Goal: Information Seeking & Learning: Compare options

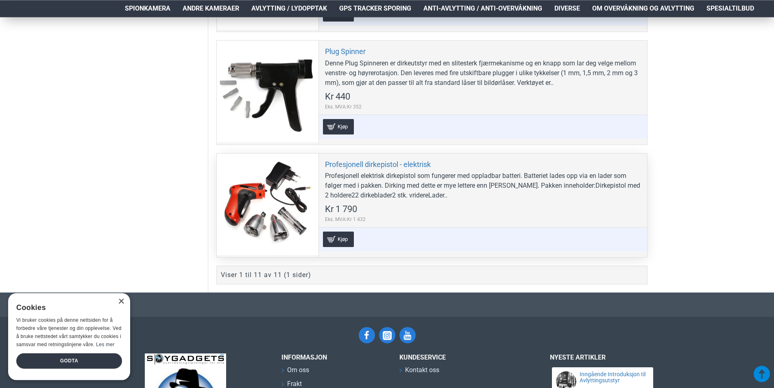
scroll to position [1244, 0]
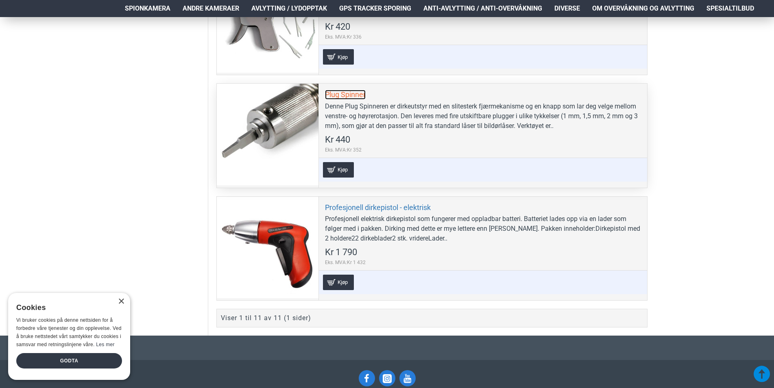
click at [348, 94] on link "Plug Spinner" at bounding box center [345, 94] width 41 height 9
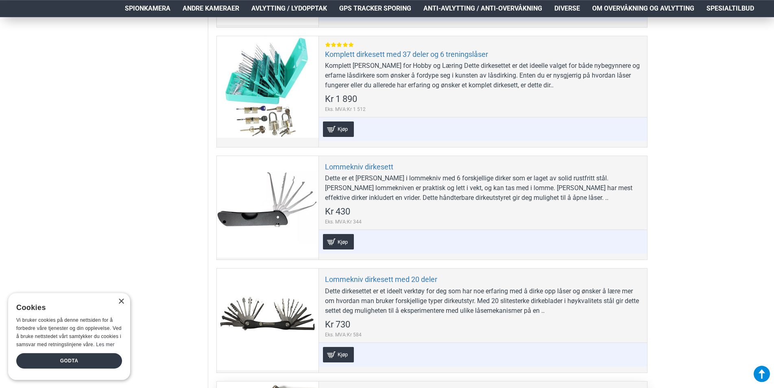
scroll to position [788, 0]
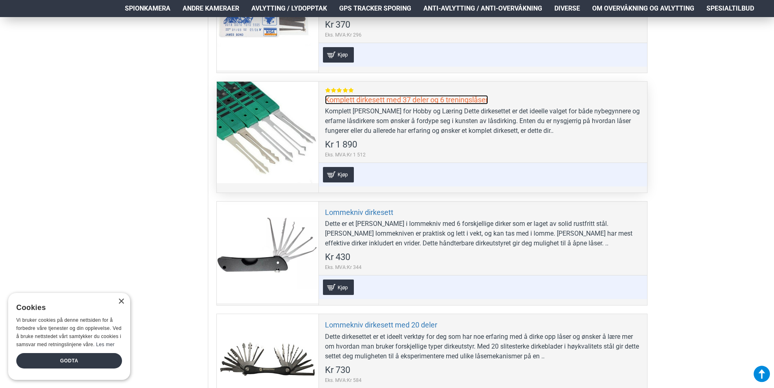
click at [399, 102] on link "Komplett dirkesett med 37 deler og 6 treningslåser" at bounding box center [406, 99] width 163 height 9
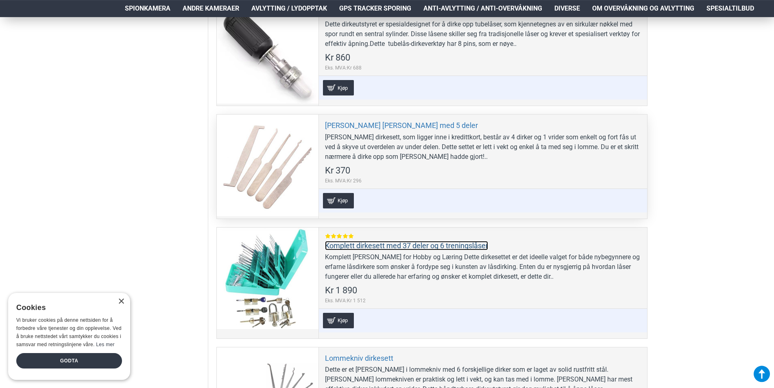
scroll to position [622, 0]
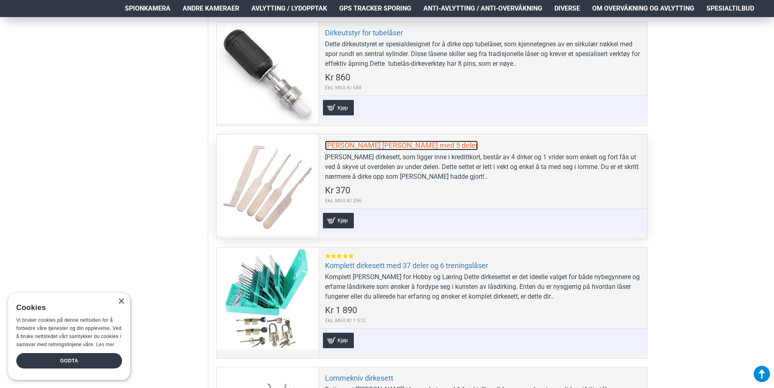
click at [374, 147] on link "[PERSON_NAME] [PERSON_NAME] med 5 deler" at bounding box center [401, 145] width 153 height 9
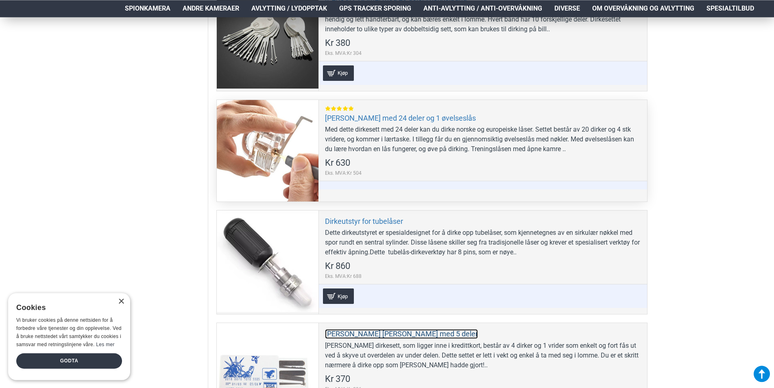
scroll to position [415, 0]
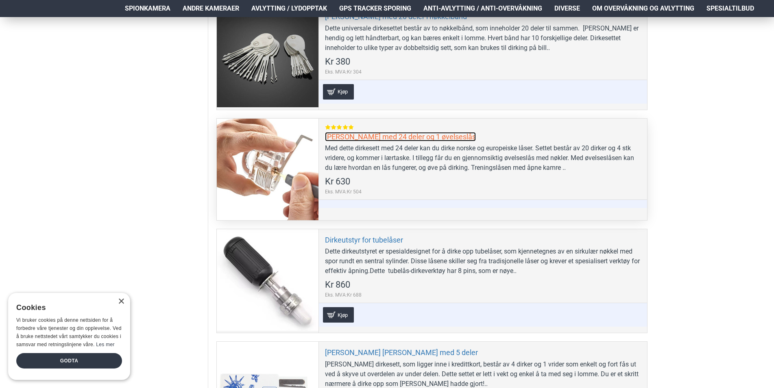
click at [388, 133] on link "[PERSON_NAME] med 24 deler og 1 øvelseslås" at bounding box center [400, 136] width 151 height 9
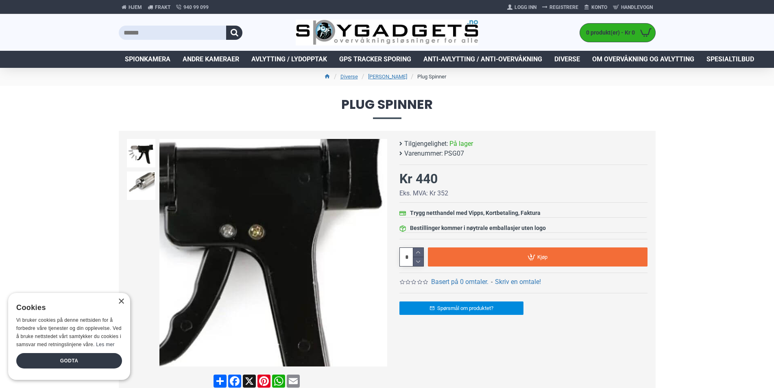
click at [326, 234] on img at bounding box center [273, 253] width 228 height 228
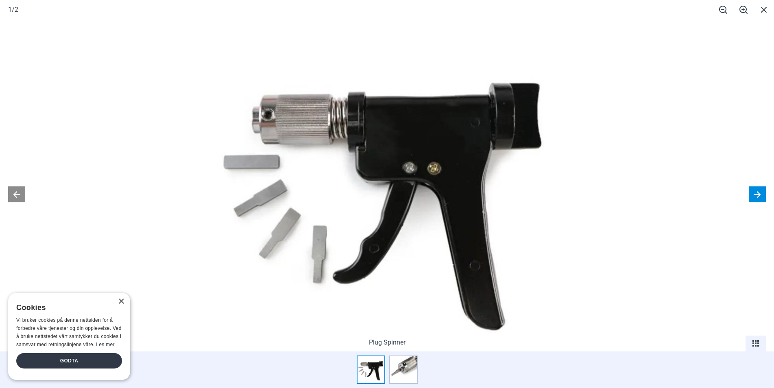
click at [754, 196] on button at bounding box center [757, 194] width 17 height 16
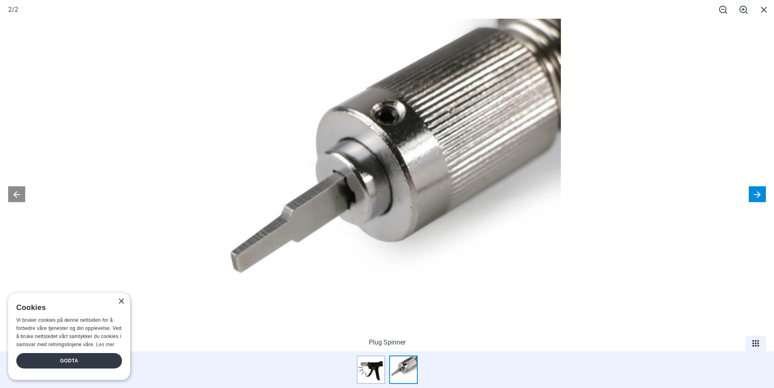
click at [754, 196] on button at bounding box center [757, 194] width 17 height 16
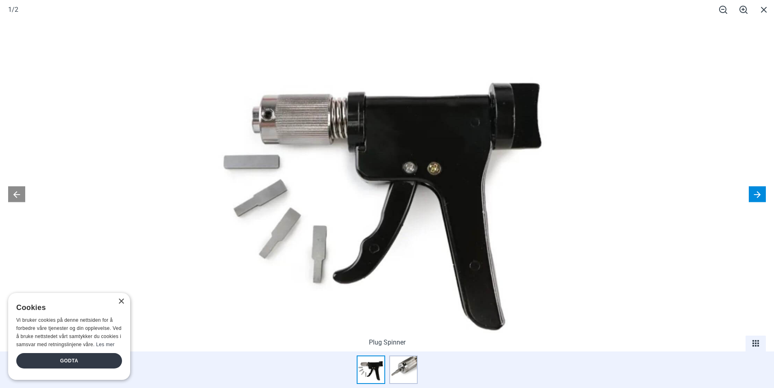
click at [754, 196] on button at bounding box center [757, 194] width 17 height 16
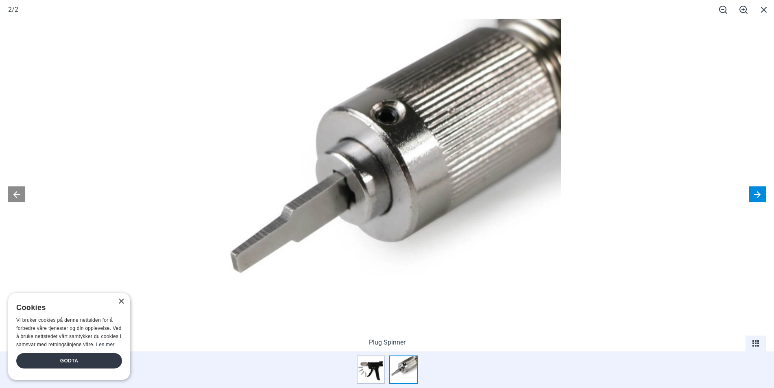
click at [754, 196] on button at bounding box center [757, 194] width 17 height 16
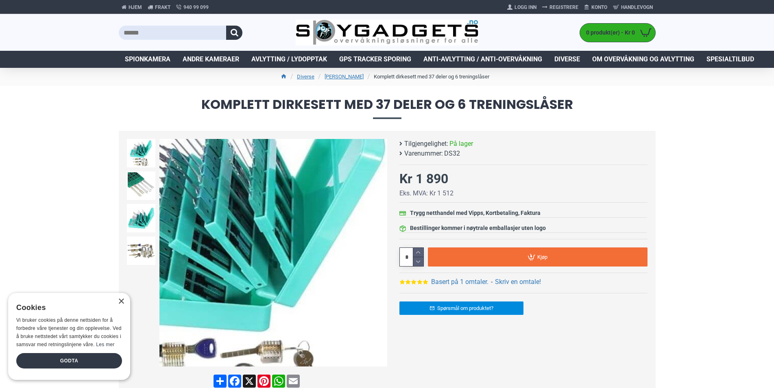
click at [322, 234] on img at bounding box center [273, 253] width 228 height 228
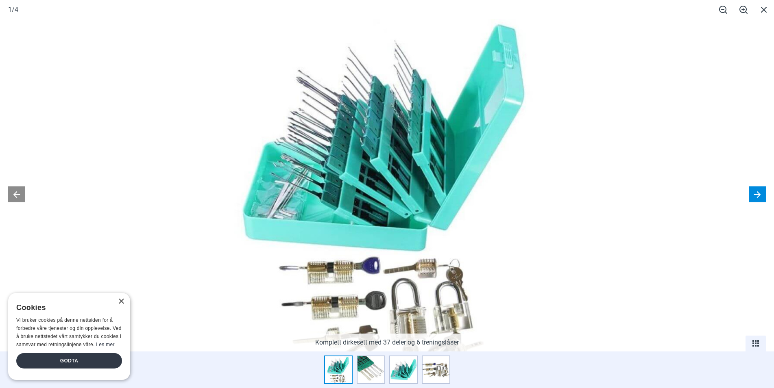
click at [758, 199] on button at bounding box center [757, 194] width 17 height 16
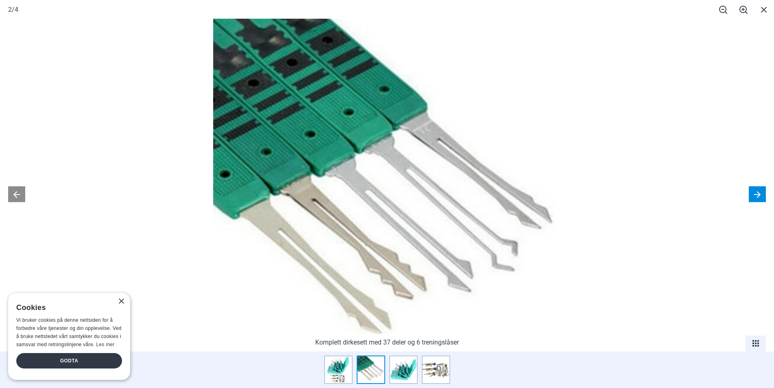
click at [758, 199] on button at bounding box center [757, 194] width 17 height 16
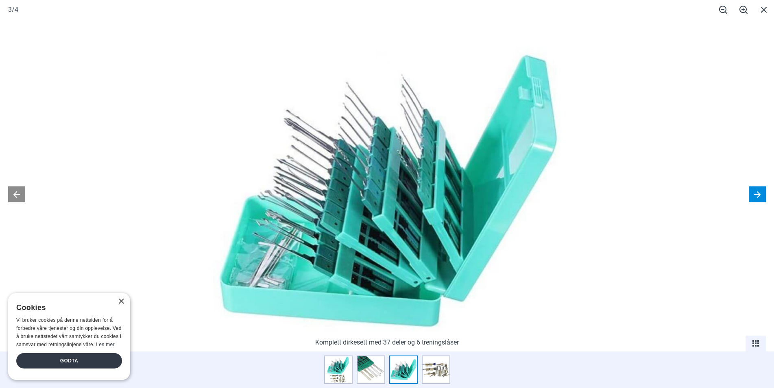
click at [758, 199] on button at bounding box center [757, 194] width 17 height 16
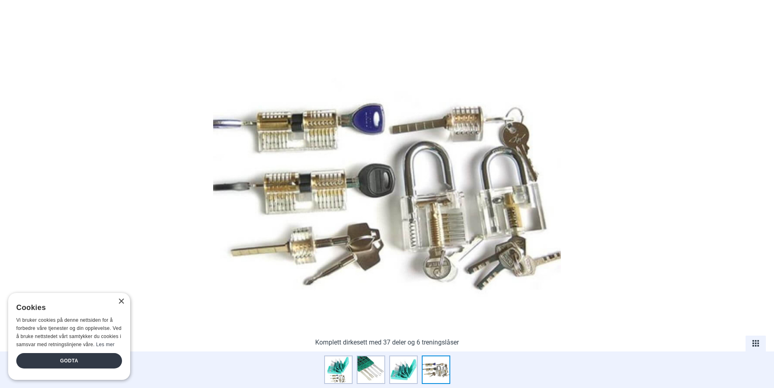
click at [758, 199] on button at bounding box center [757, 194] width 17 height 16
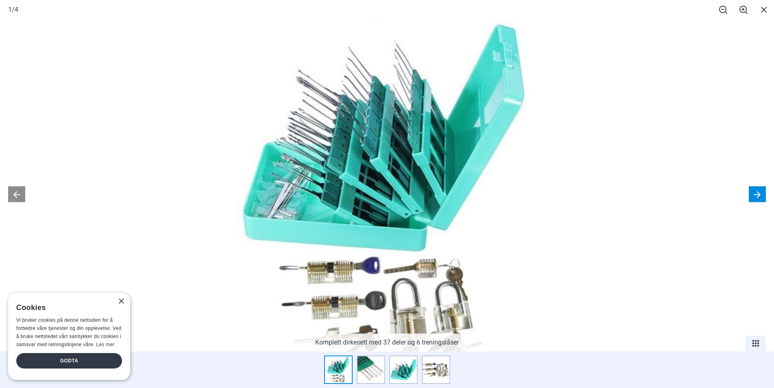
click at [758, 199] on button at bounding box center [757, 194] width 17 height 16
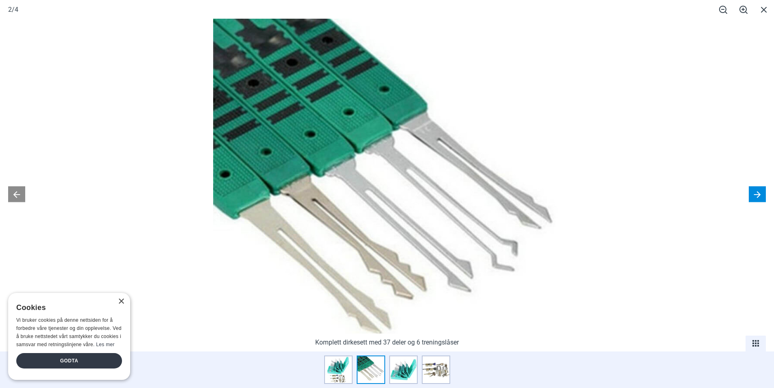
click at [758, 199] on button at bounding box center [757, 194] width 17 height 16
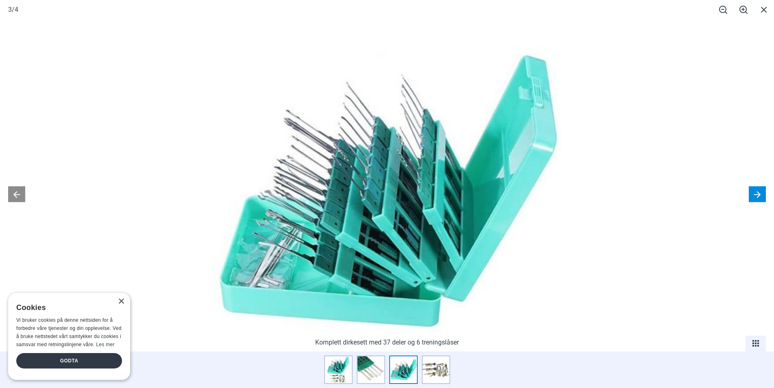
click at [758, 199] on button at bounding box center [757, 194] width 17 height 16
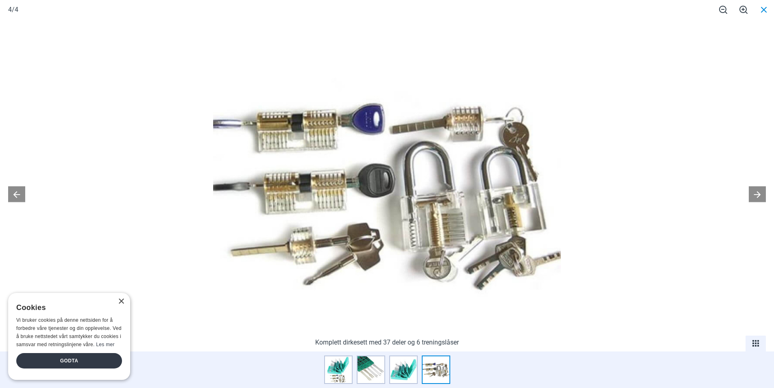
drag, startPoint x: 763, startPoint y: 9, endPoint x: 749, endPoint y: 18, distance: 16.7
click at [763, 10] on span at bounding box center [764, 9] width 20 height 19
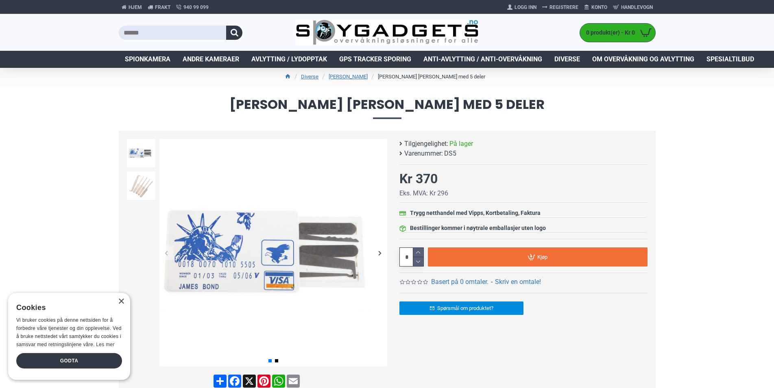
click at [250, 255] on img at bounding box center [273, 253] width 228 height 228
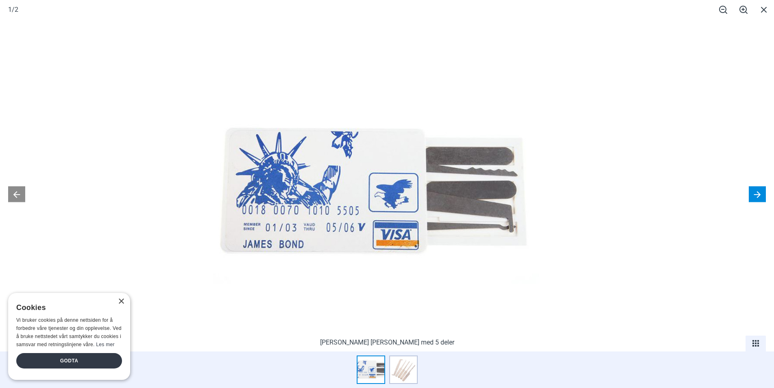
click at [761, 193] on button at bounding box center [757, 194] width 17 height 16
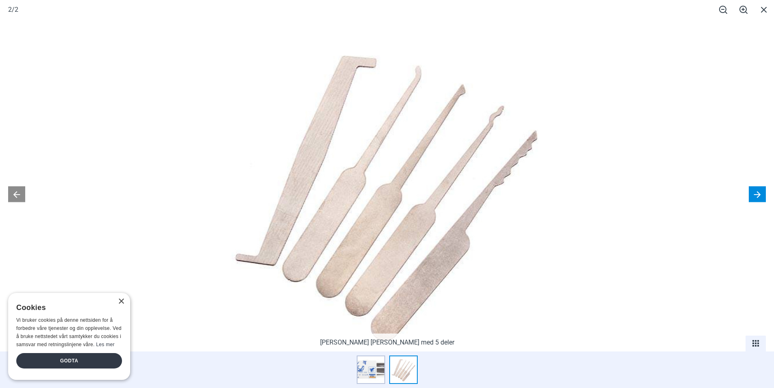
click at [761, 193] on button at bounding box center [757, 194] width 17 height 16
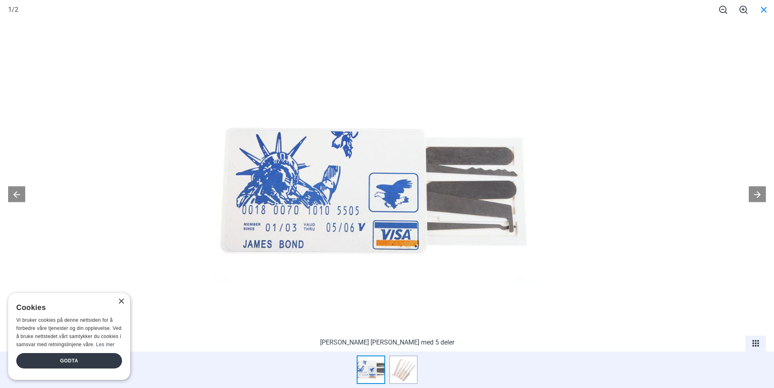
click at [761, 8] on span at bounding box center [764, 9] width 20 height 19
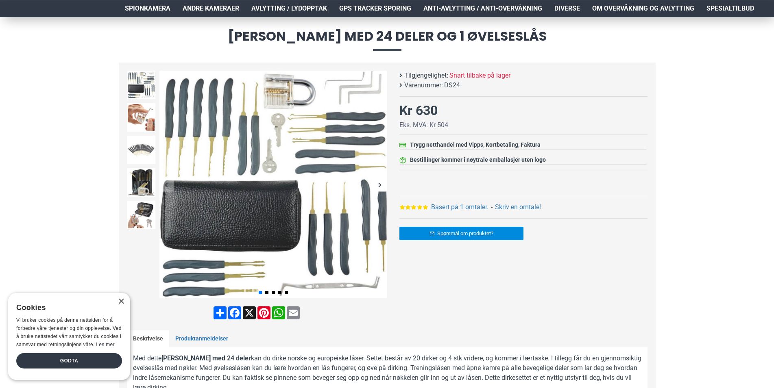
scroll to position [166, 0]
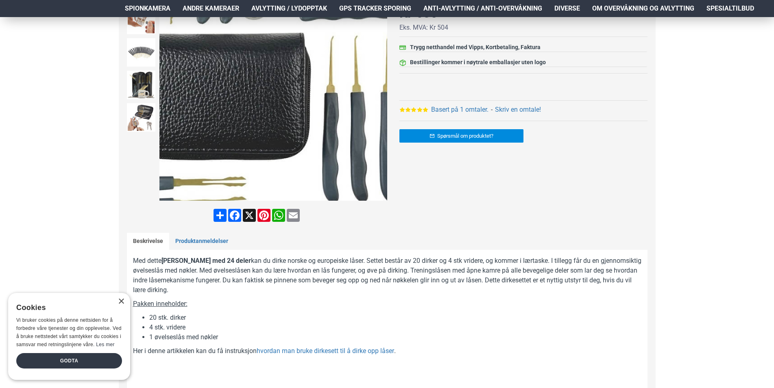
click at [282, 136] on img at bounding box center [273, 87] width 228 height 228
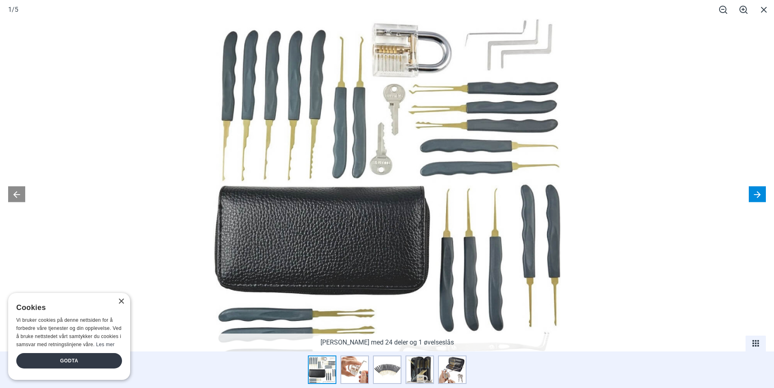
click at [758, 190] on button at bounding box center [757, 194] width 17 height 16
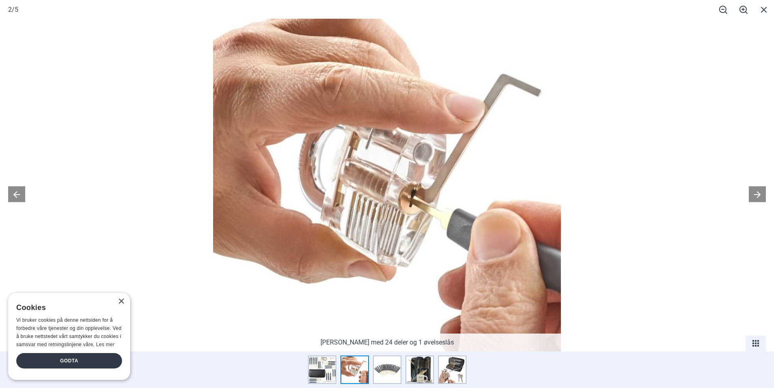
click at [756, 184] on div at bounding box center [387, 194] width 774 height 388
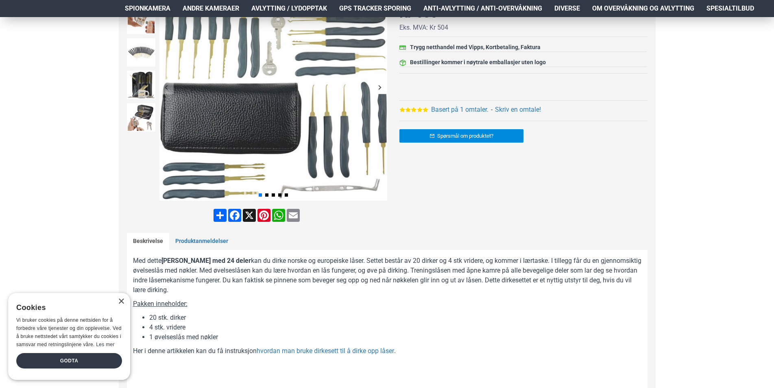
click at [630, 189] on div "[PERSON_NAME] med 24 deler og 1 øvelseslås Tilgjengelighet: Snart tilbake på la…" at bounding box center [517, 103] width 260 height 260
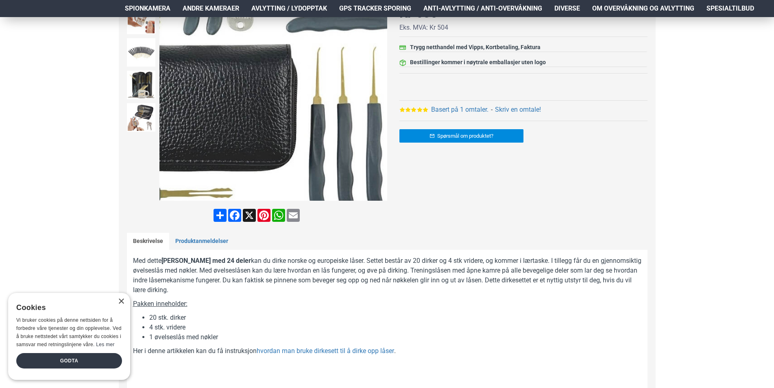
click at [308, 134] on img at bounding box center [273, 87] width 228 height 228
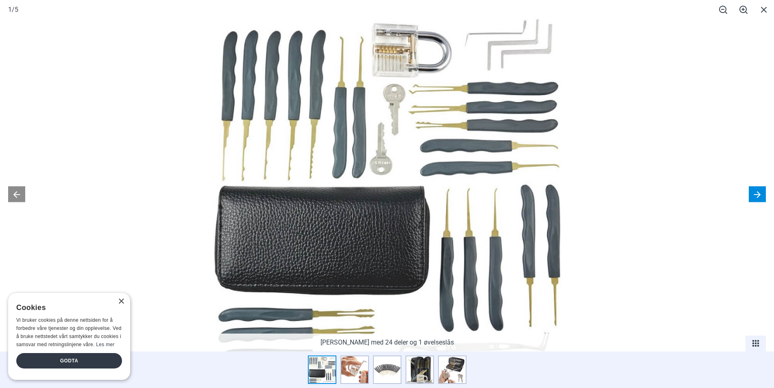
click at [750, 192] on button at bounding box center [757, 194] width 17 height 16
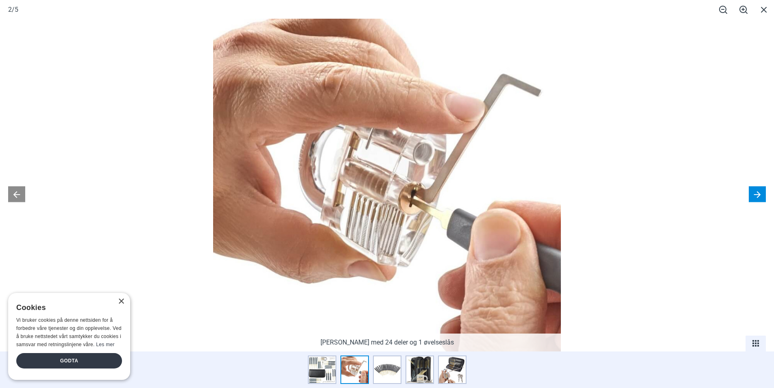
click at [750, 192] on button at bounding box center [757, 194] width 17 height 16
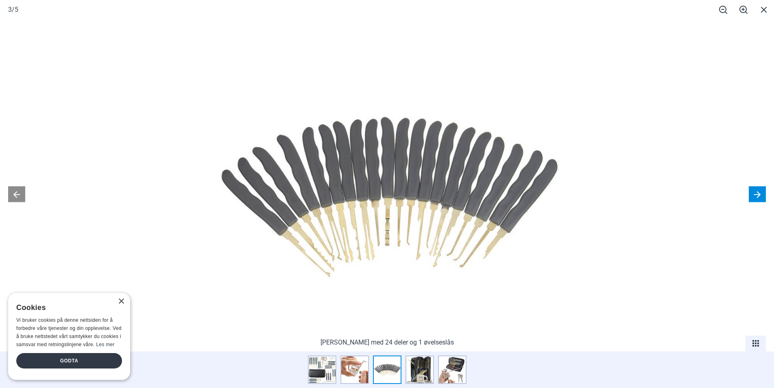
click at [750, 192] on button at bounding box center [757, 194] width 17 height 16
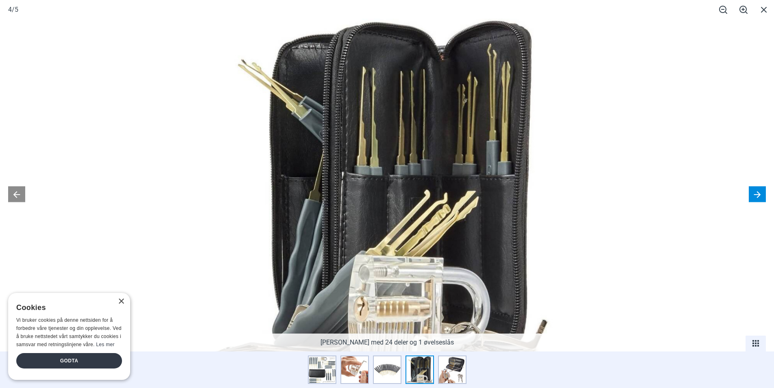
click at [749, 193] on button at bounding box center [757, 194] width 17 height 16
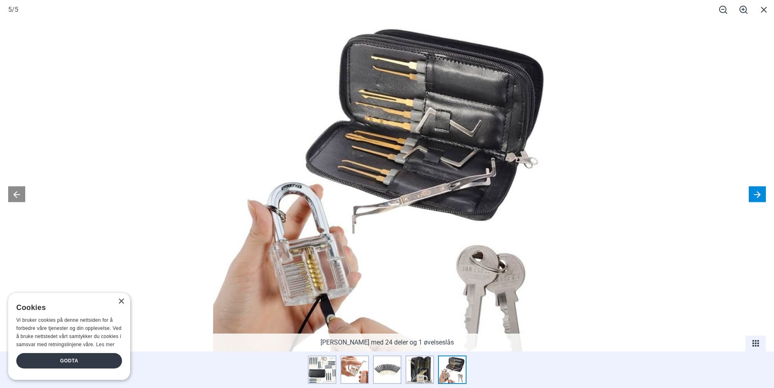
click at [749, 193] on button at bounding box center [757, 194] width 17 height 16
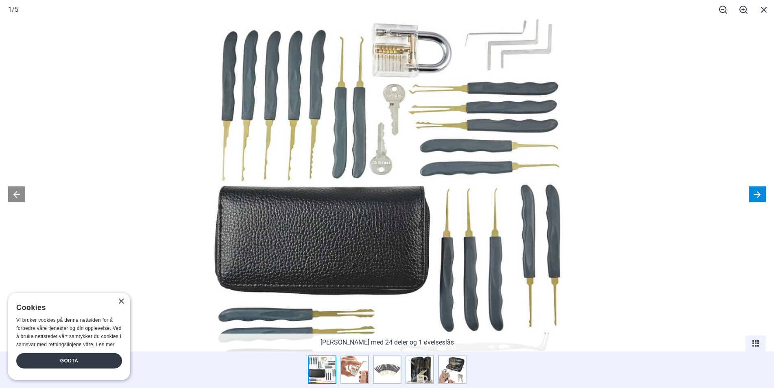
click at [750, 193] on button at bounding box center [757, 194] width 17 height 16
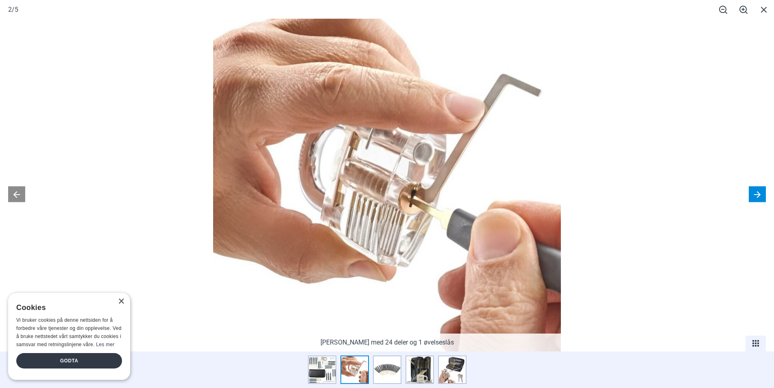
click at [751, 193] on button at bounding box center [757, 194] width 17 height 16
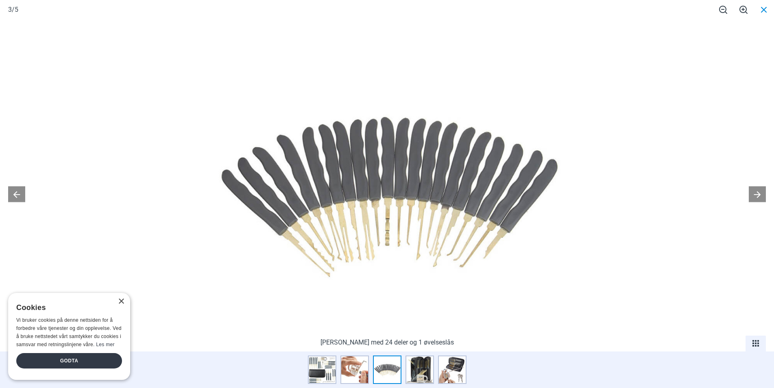
click at [767, 11] on span at bounding box center [764, 9] width 20 height 19
